Goal: Check status: Check status

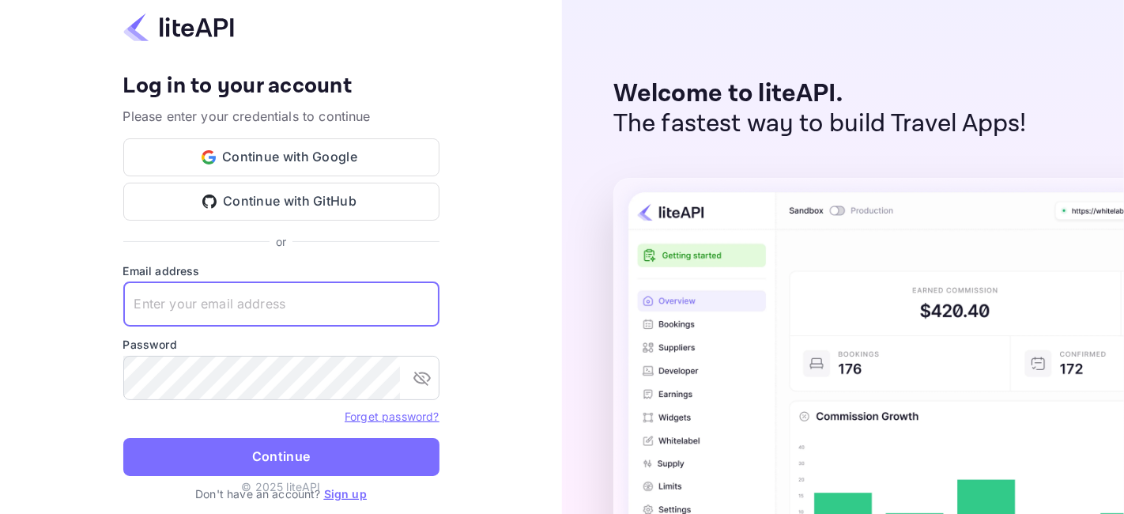
type input "zen.abddin@tbo.com"
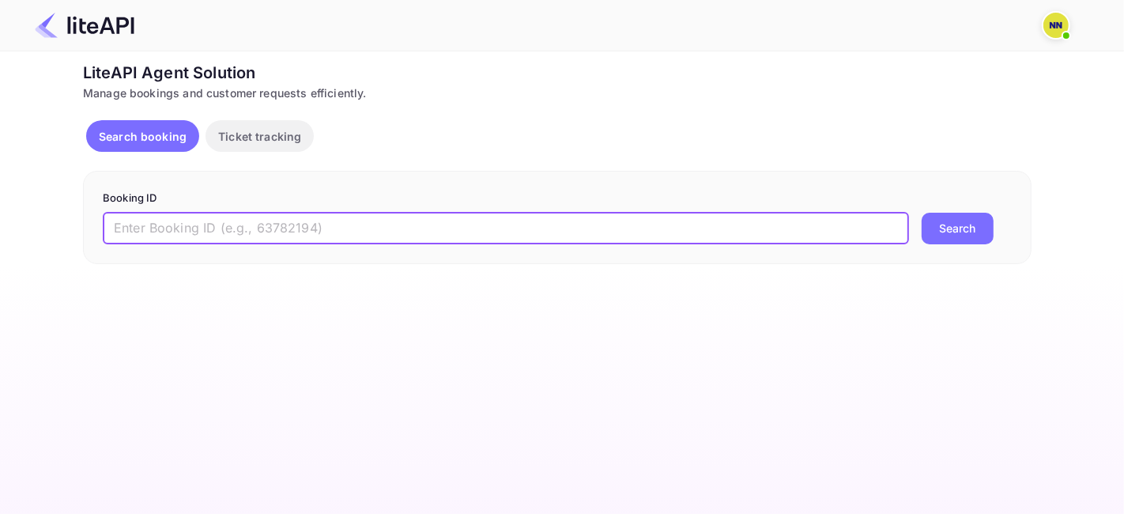
click at [269, 219] on input "text" at bounding box center [506, 229] width 807 height 32
paste input "9101021"
type input "9101021"
click at [945, 231] on button "Search" at bounding box center [958, 229] width 72 height 32
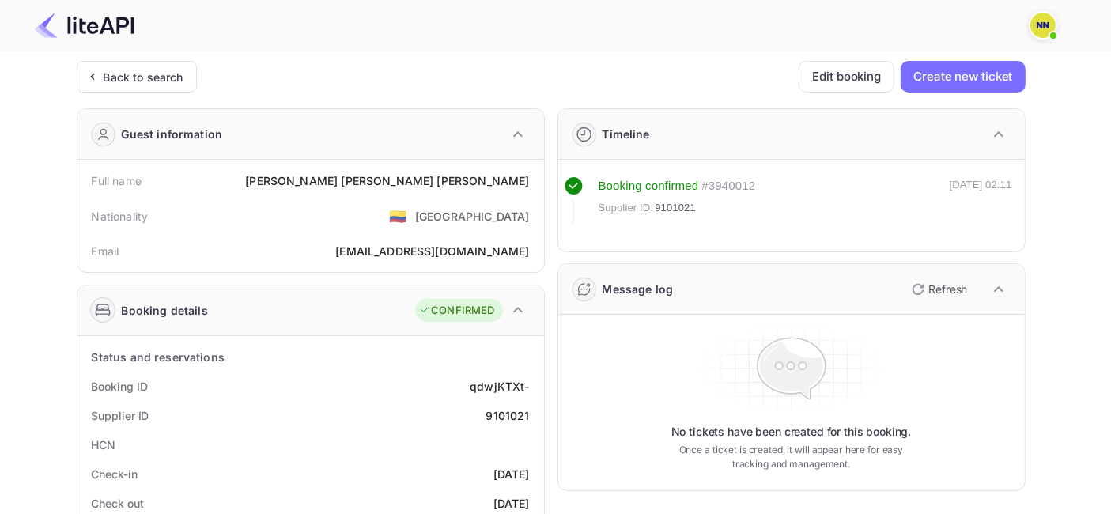
click at [139, 66] on div "Back to search" at bounding box center [137, 77] width 120 height 32
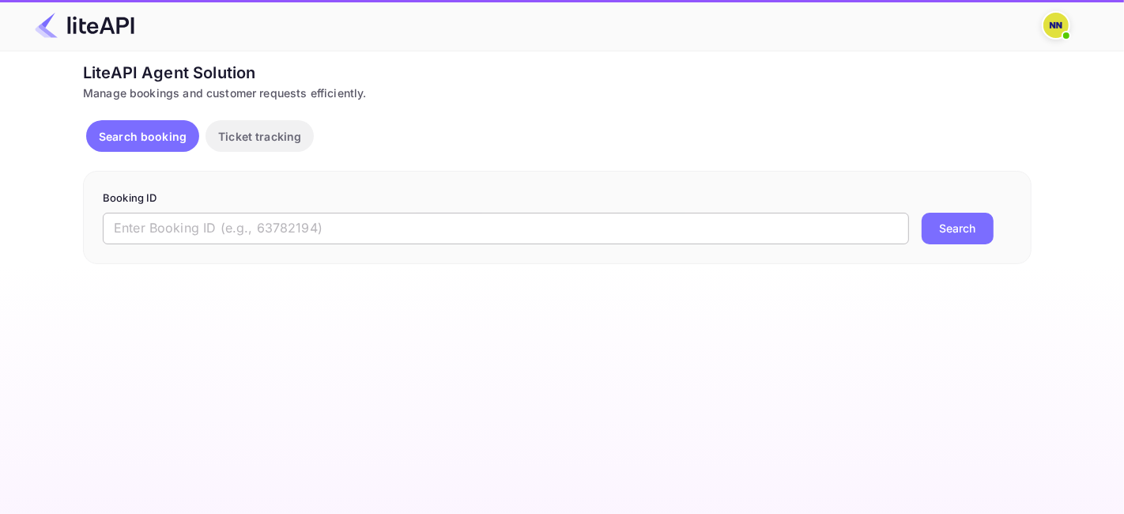
click at [202, 229] on input "text" at bounding box center [506, 229] width 807 height 32
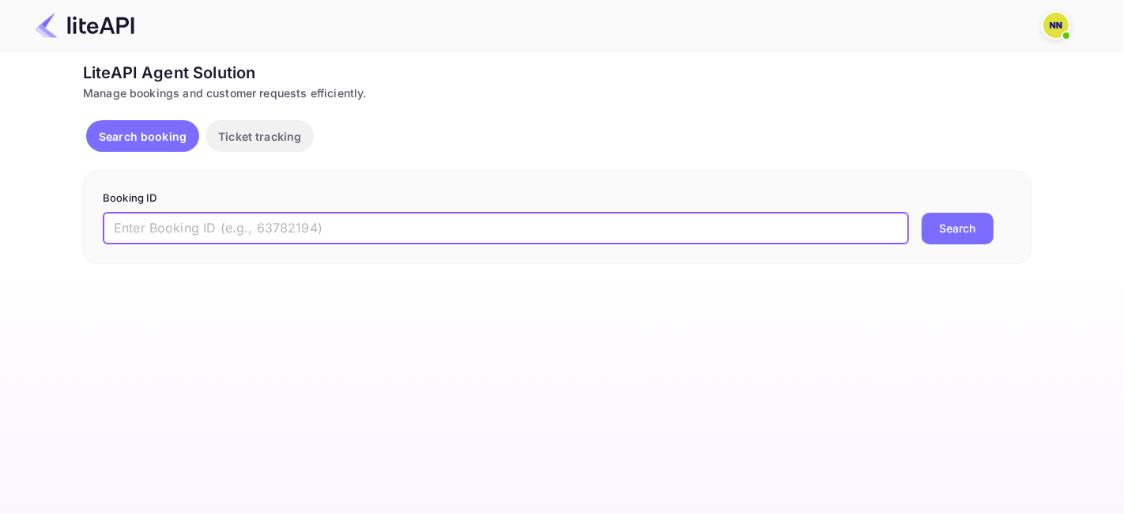
paste input "9106839"
type input "9106839"
click at [943, 231] on button "Search" at bounding box center [958, 229] width 72 height 32
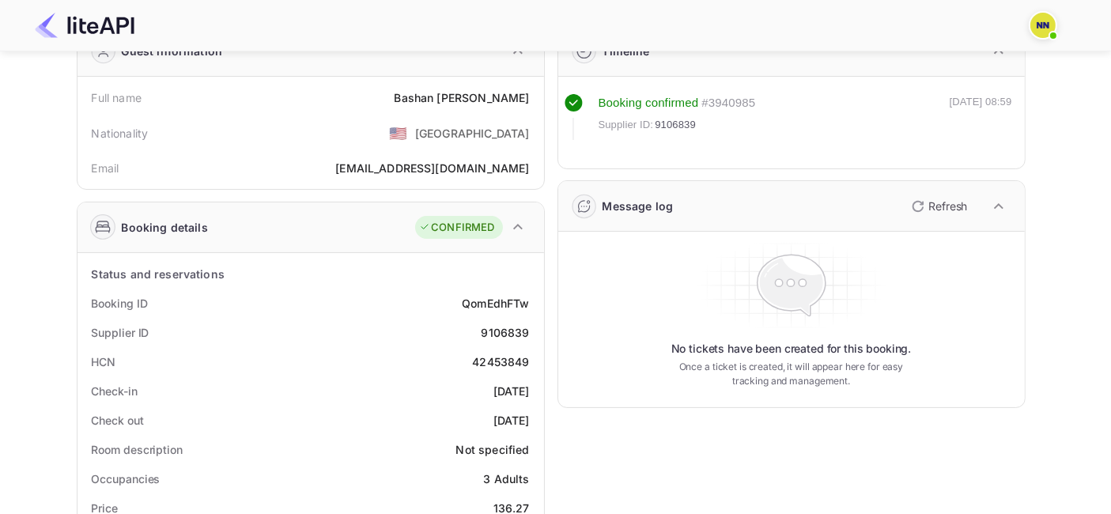
scroll to position [176, 0]
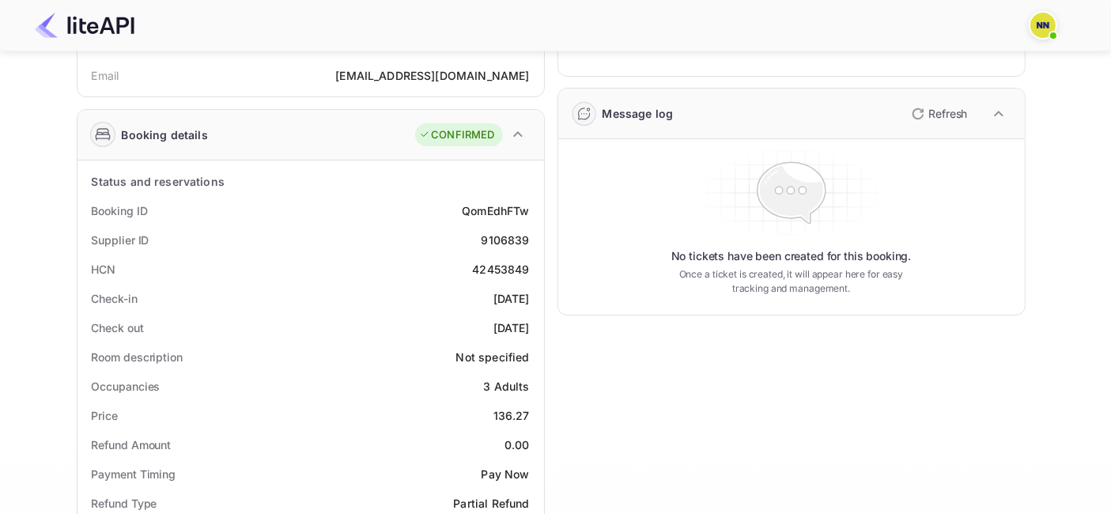
click at [490, 270] on div "42453849" at bounding box center [500, 269] width 57 height 17
copy div "42453849"
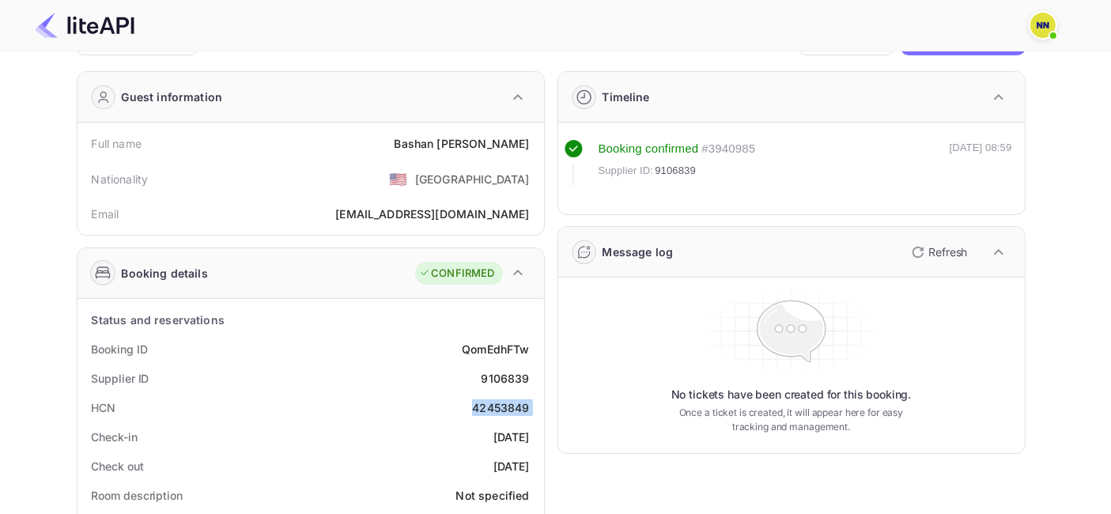
scroll to position [0, 0]
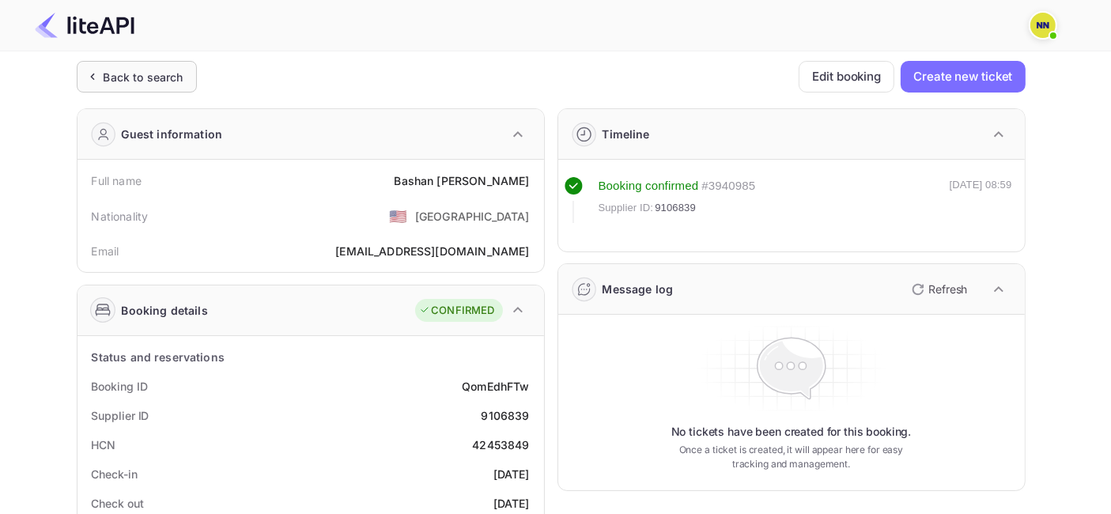
click at [119, 74] on div "Back to search" at bounding box center [144, 77] width 80 height 17
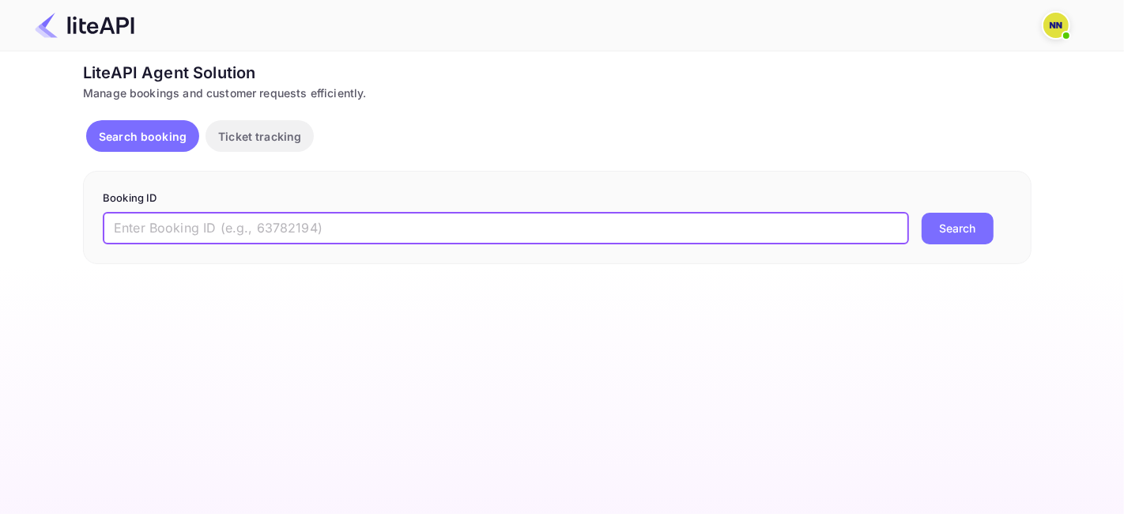
click at [198, 228] on input "text" at bounding box center [506, 229] width 807 height 32
paste input "9076786"
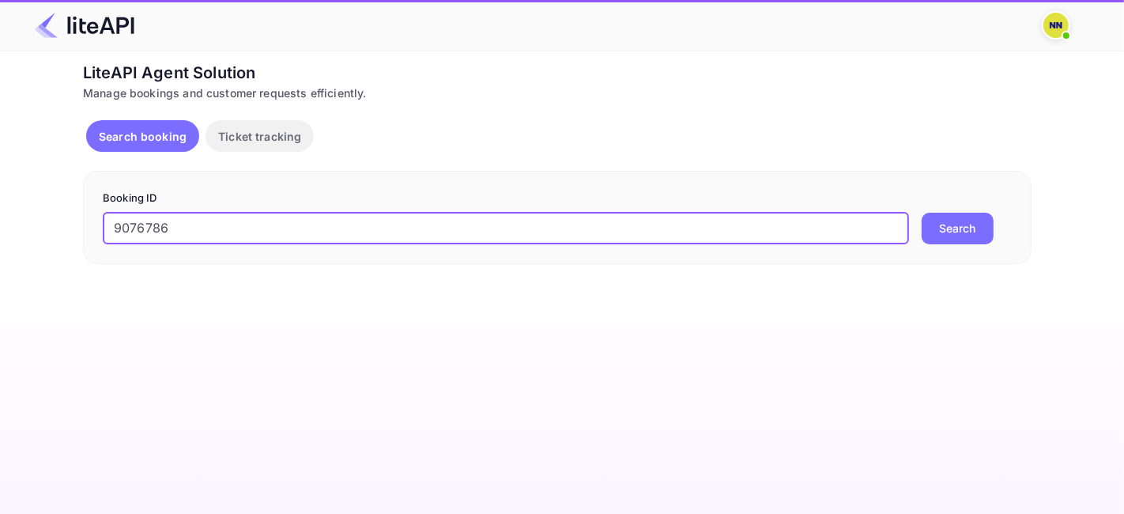
type input "9076786"
click at [953, 219] on button "Search" at bounding box center [958, 229] width 72 height 32
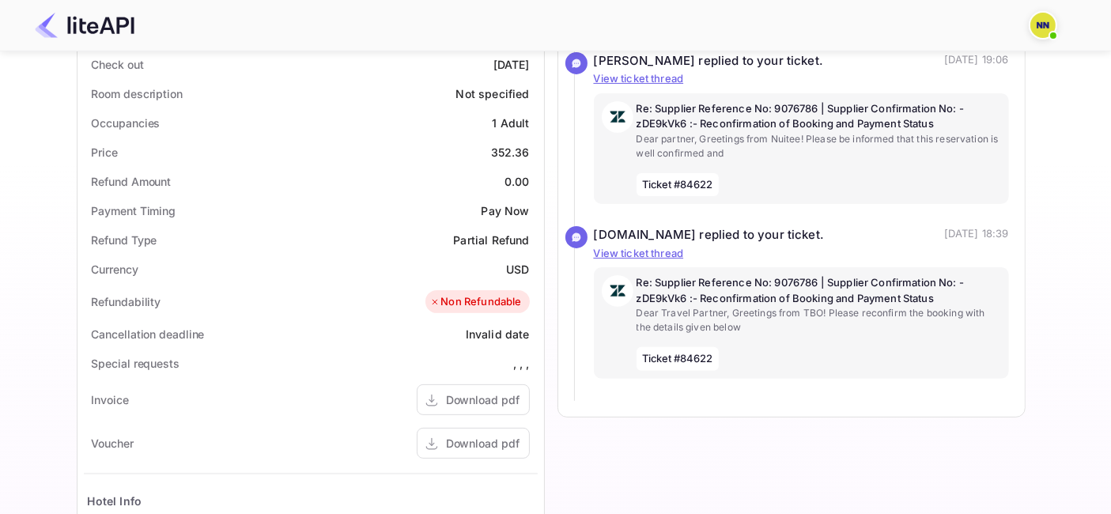
scroll to position [527, 0]
